Goal: Find specific page/section: Find specific page/section

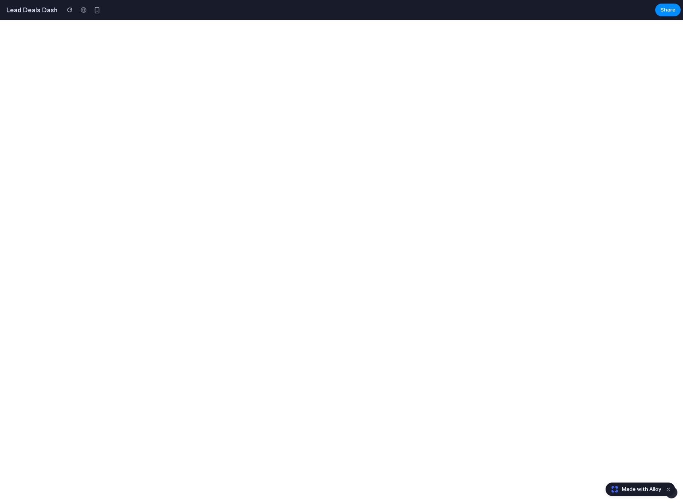
click at [35, 13] on h2 "Lead Deals Dash" at bounding box center [30, 10] width 54 height 10
